Goal: Task Accomplishment & Management: Use online tool/utility

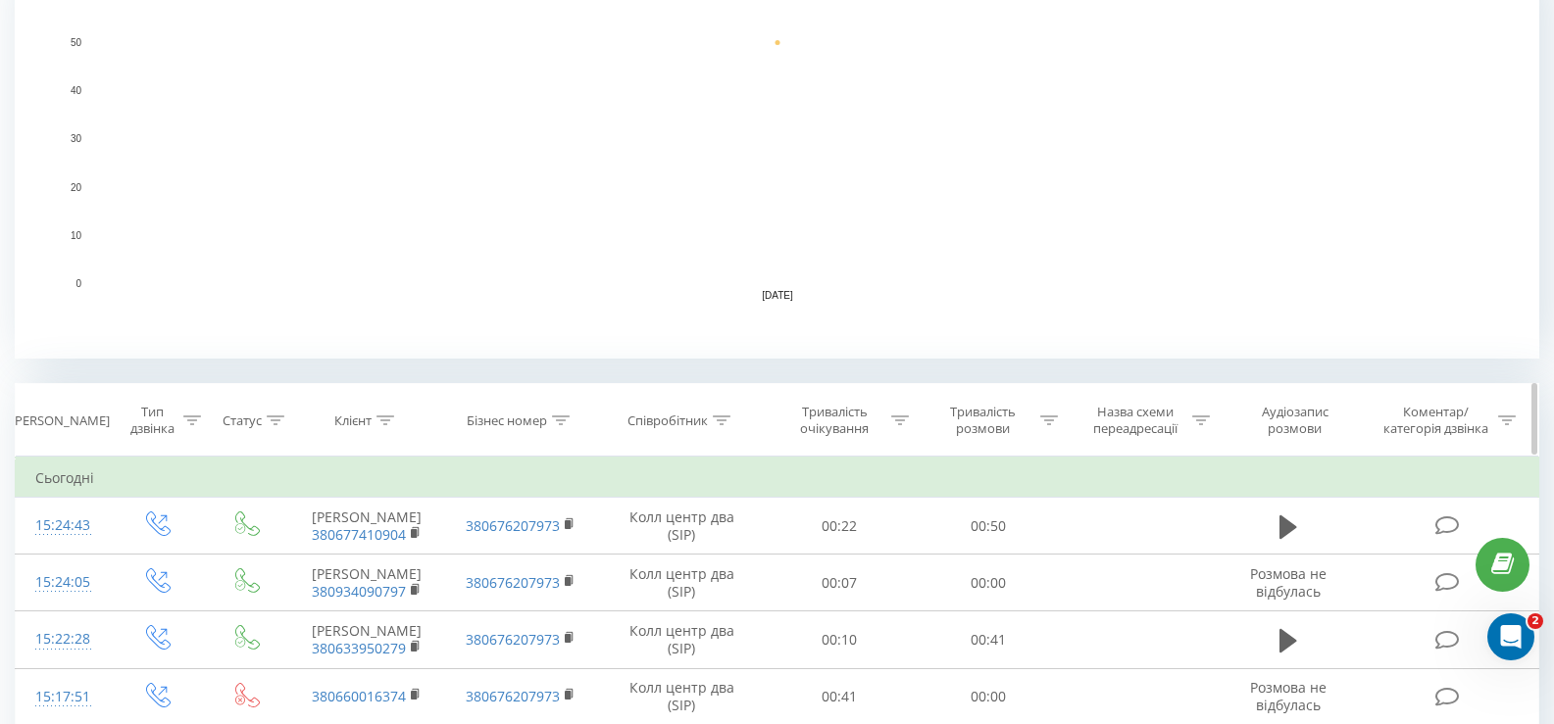
scroll to position [490, 0]
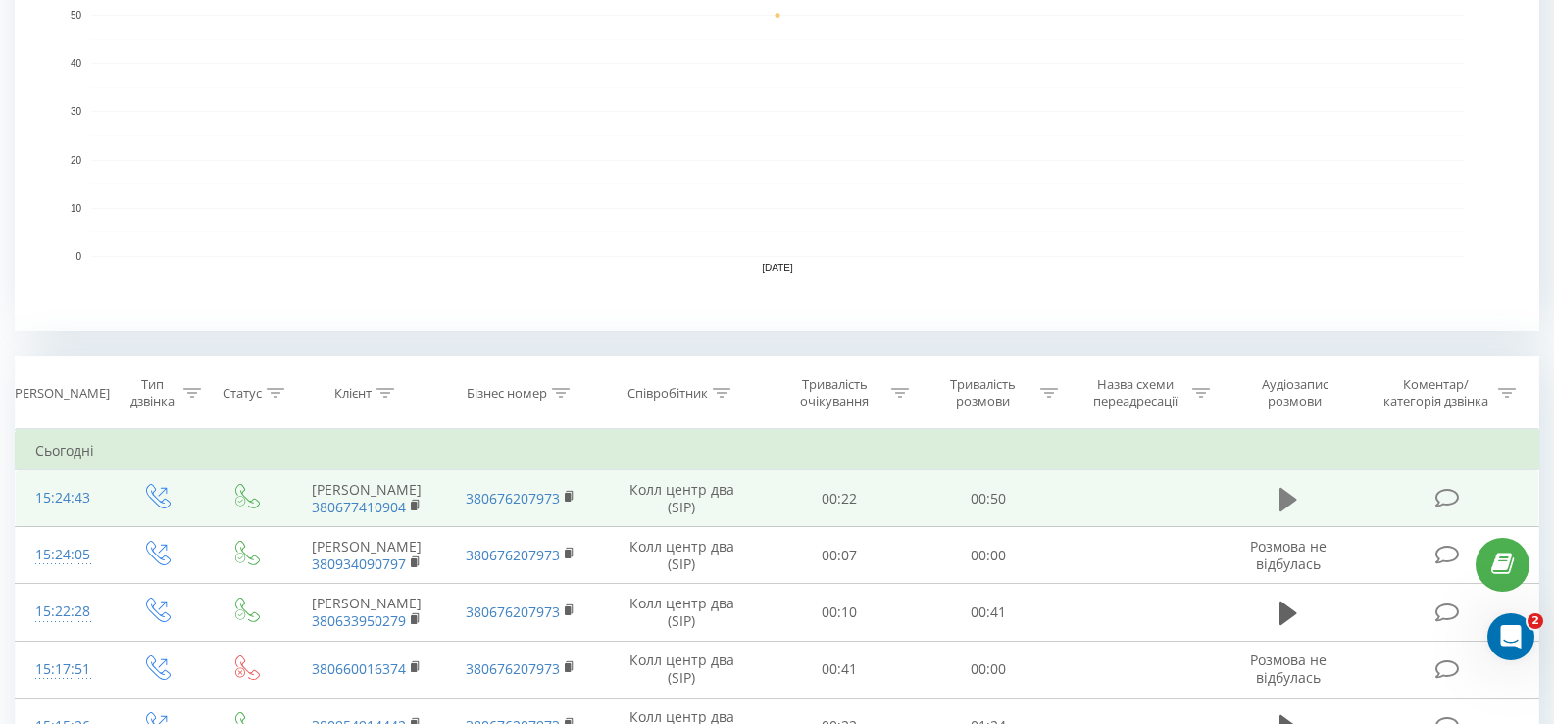
click at [1279, 487] on icon at bounding box center [1288, 499] width 18 height 27
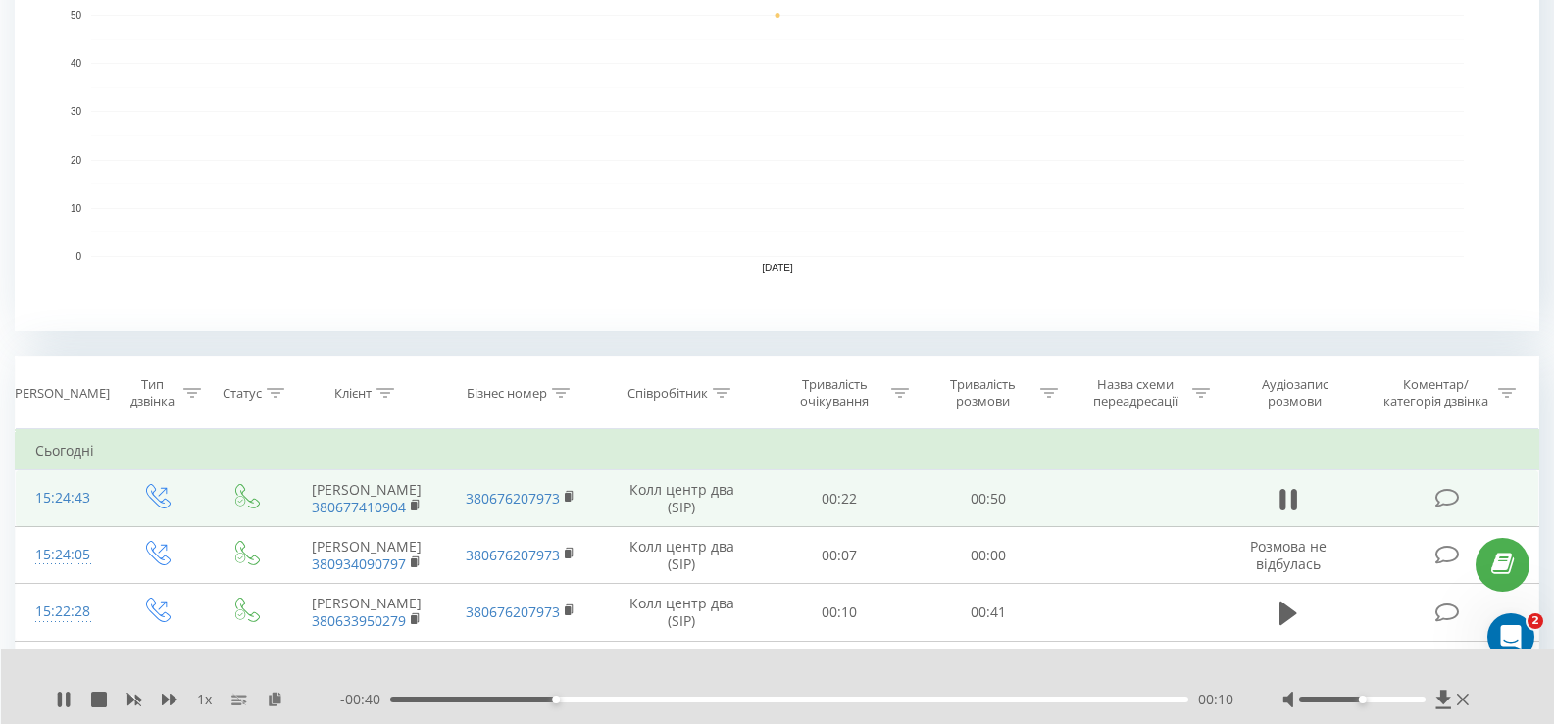
click at [689, 701] on div "00:10" at bounding box center [789, 700] width 798 height 6
click at [815, 701] on div "00:19" at bounding box center [789, 700] width 798 height 6
click at [940, 701] on div "00:28" at bounding box center [789, 700] width 798 height 6
click at [1032, 703] on div "- 00:14 00:36 00:36" at bounding box center [786, 700] width 893 height 20
click at [1094, 700] on div "00:44" at bounding box center [789, 700] width 798 height 6
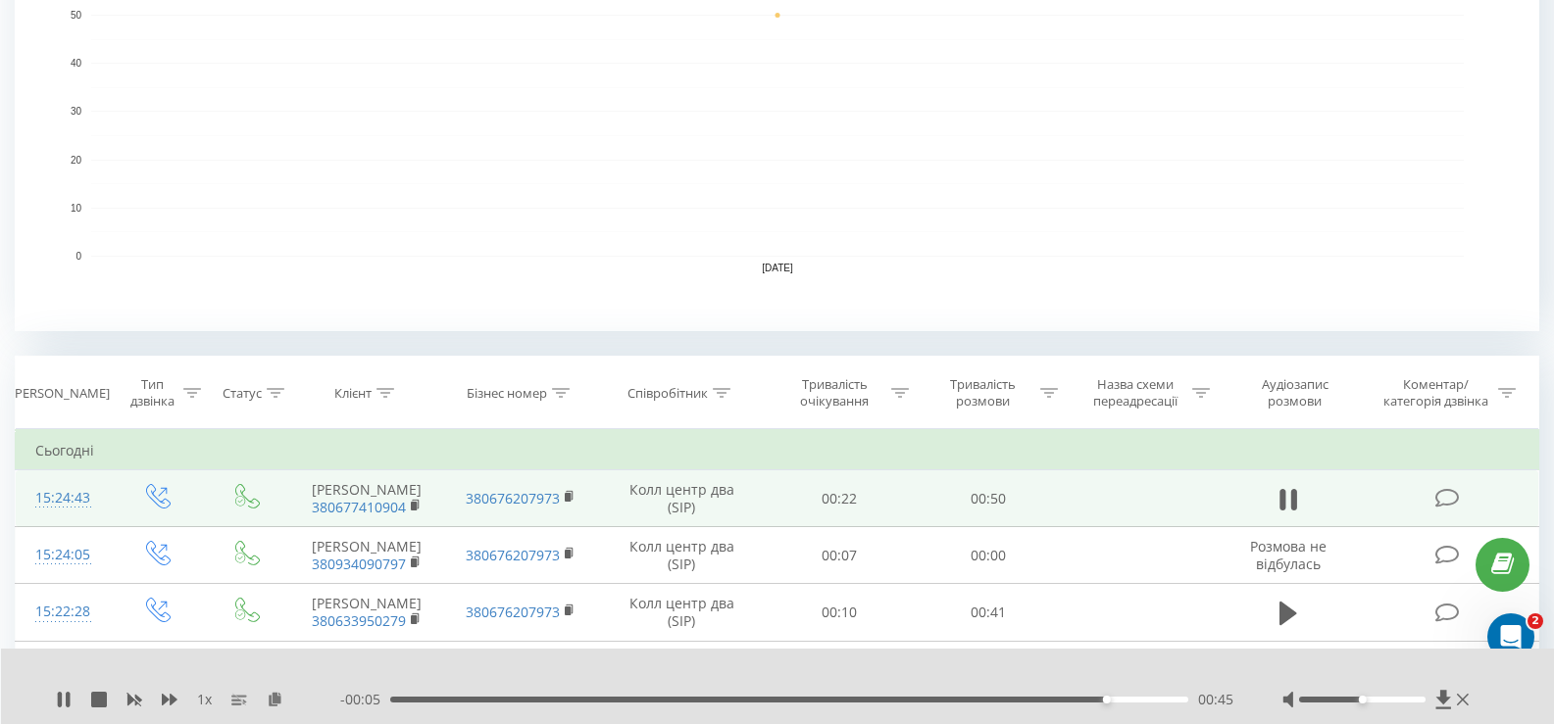
click at [1148, 700] on div "00:45" at bounding box center [789, 700] width 798 height 6
click at [1192, 209] on rect "A chart." at bounding box center [777, 208] width 1372 height 1
